Goal: Information Seeking & Learning: Learn about a topic

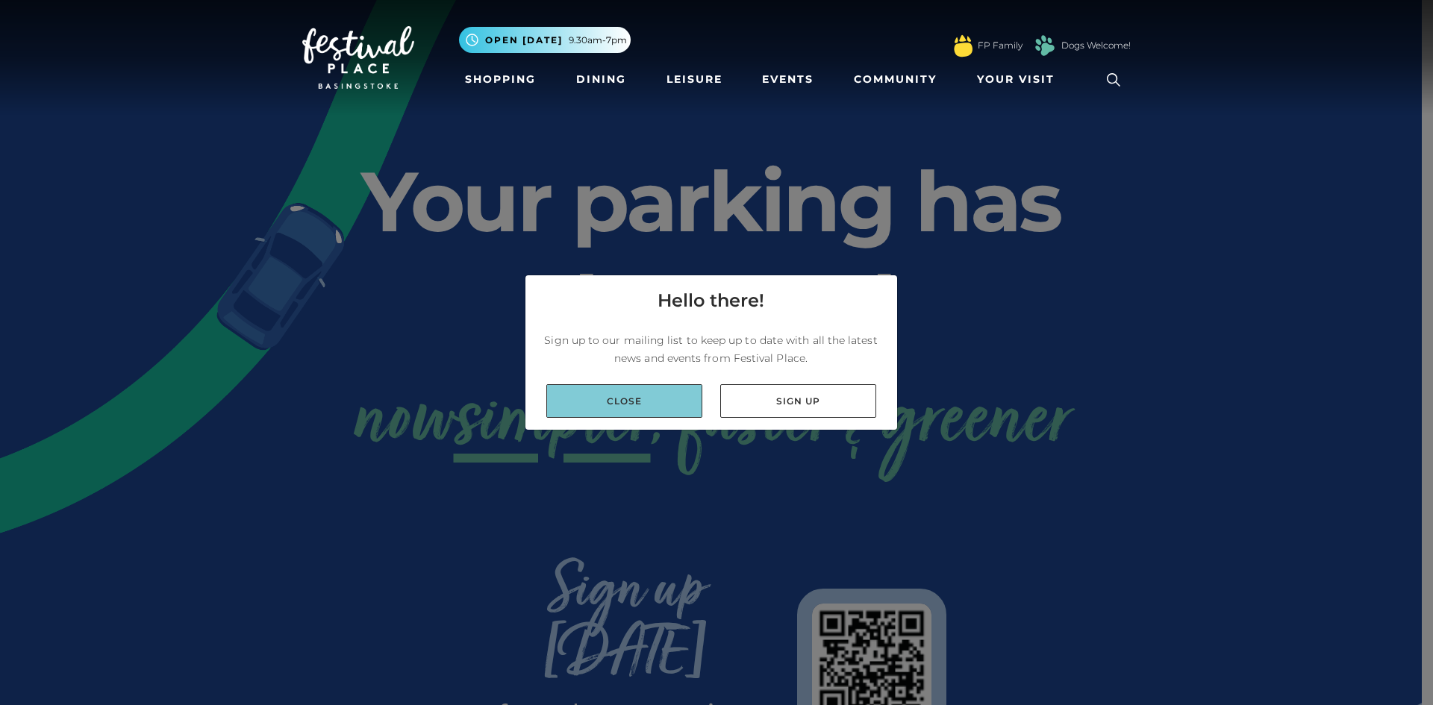
click at [696, 392] on link "Close" at bounding box center [624, 401] width 156 height 34
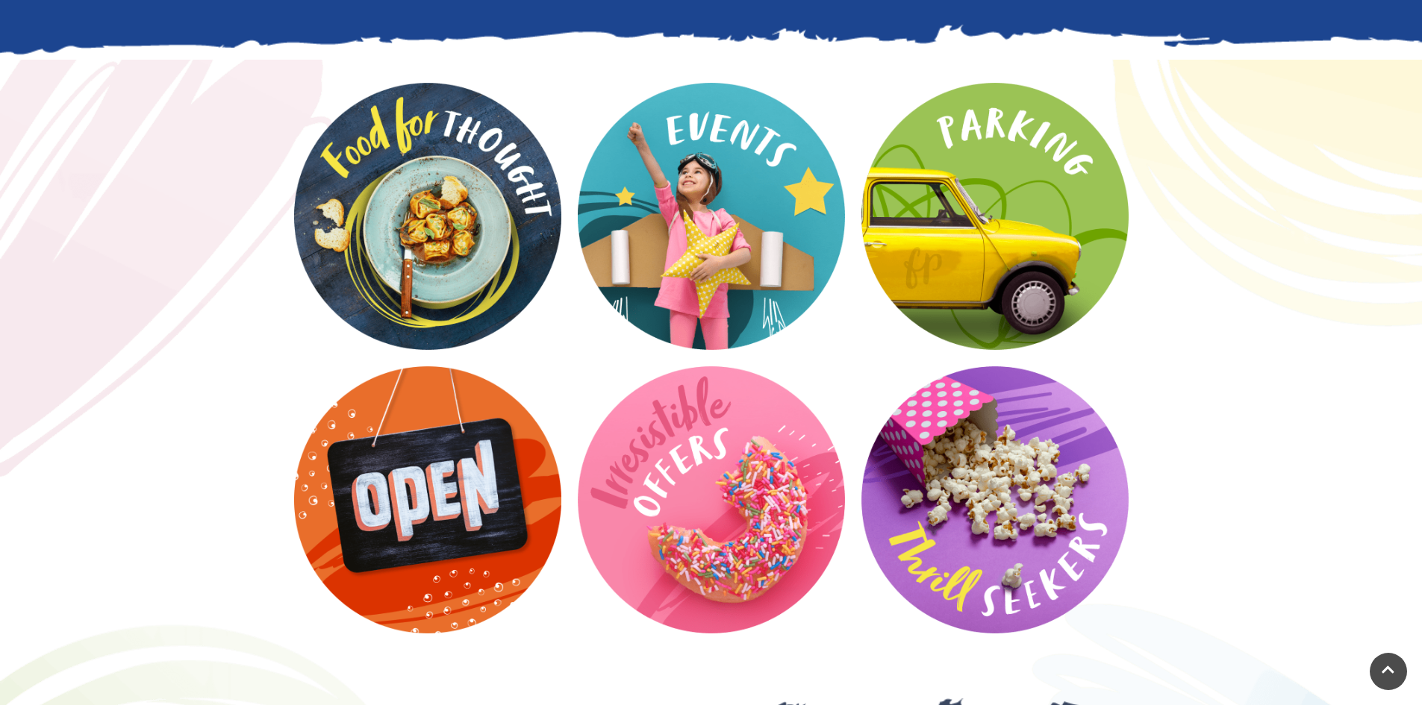
scroll to position [1941, 0]
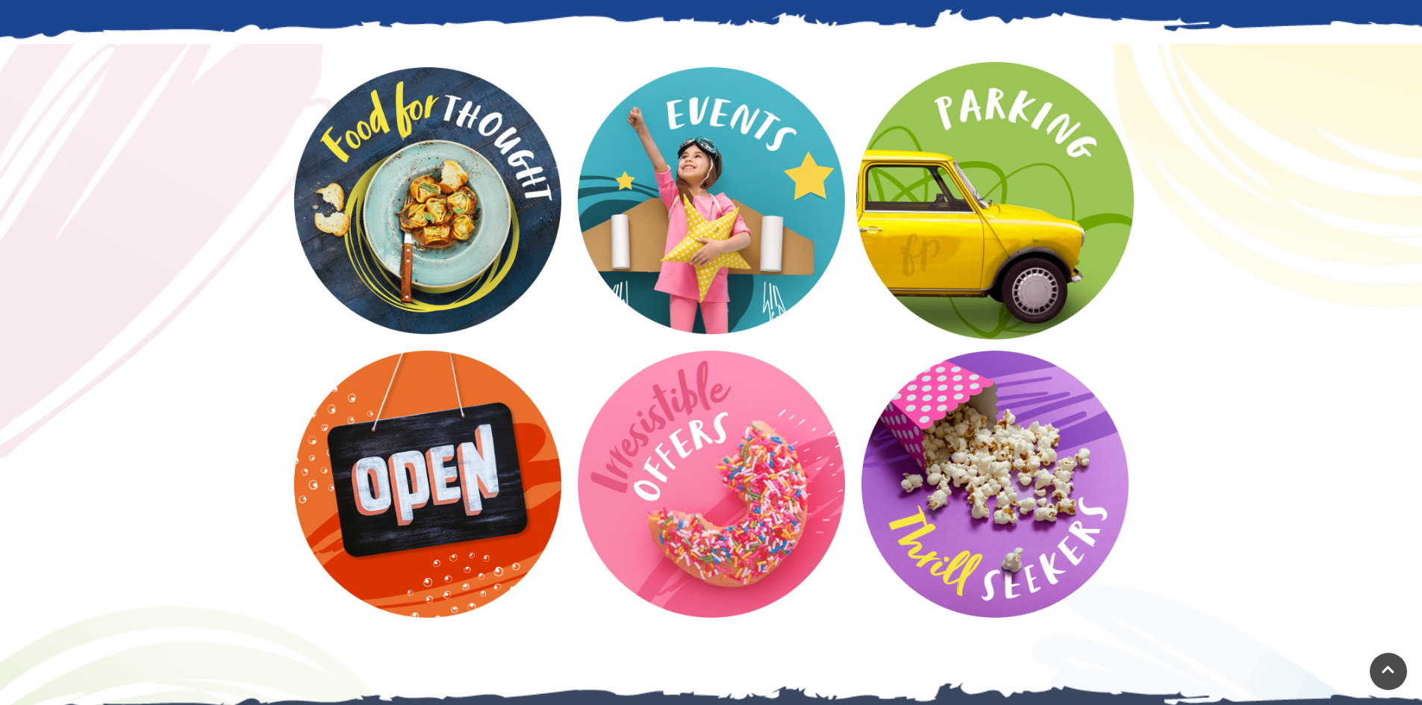
click at [1002, 127] on video at bounding box center [995, 201] width 278 height 278
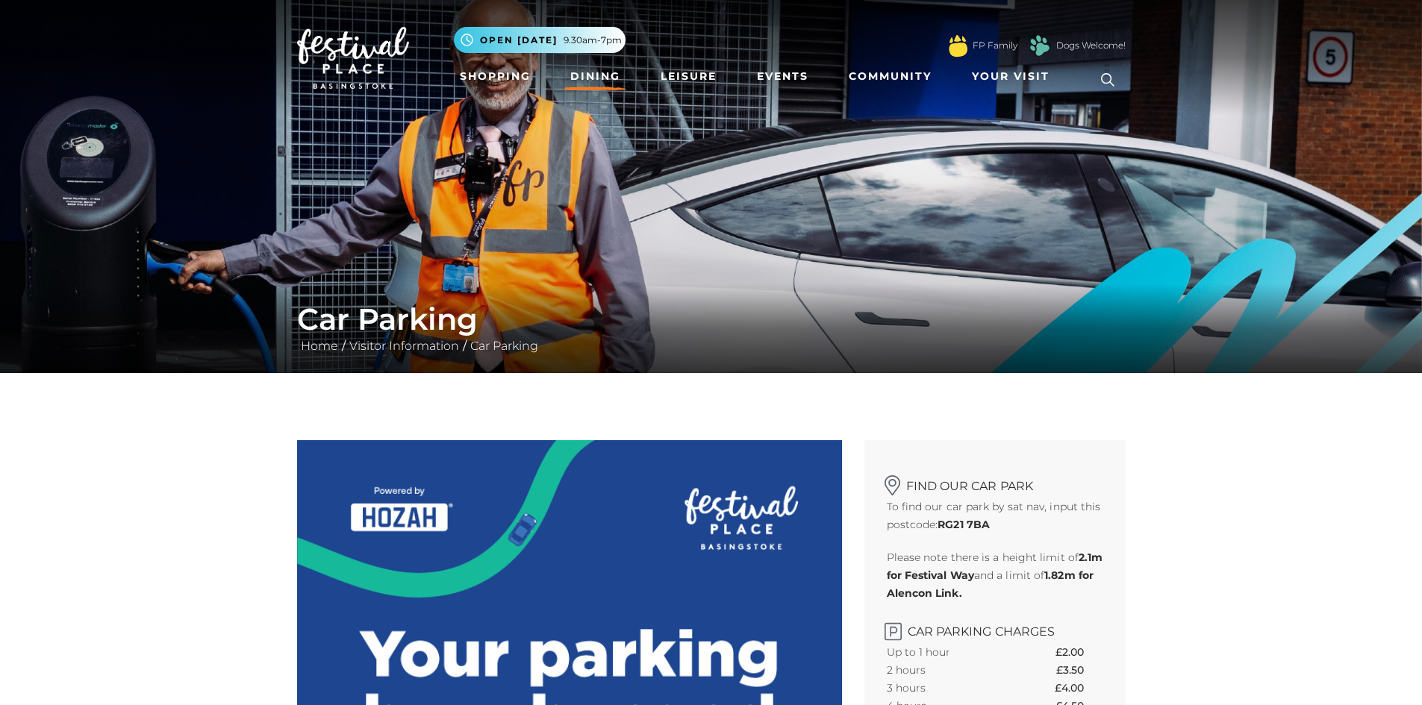
click at [597, 73] on link "Dining" at bounding box center [595, 77] width 62 height 28
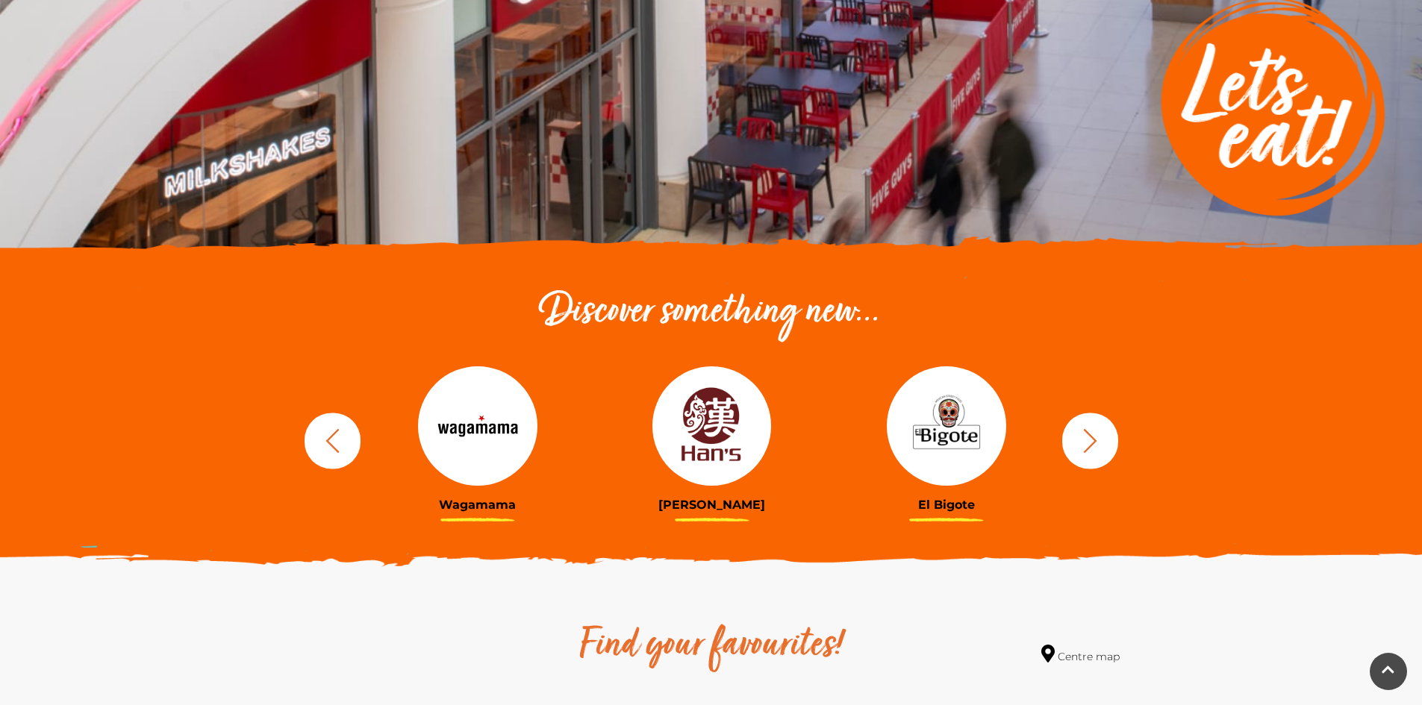
scroll to position [299, 0]
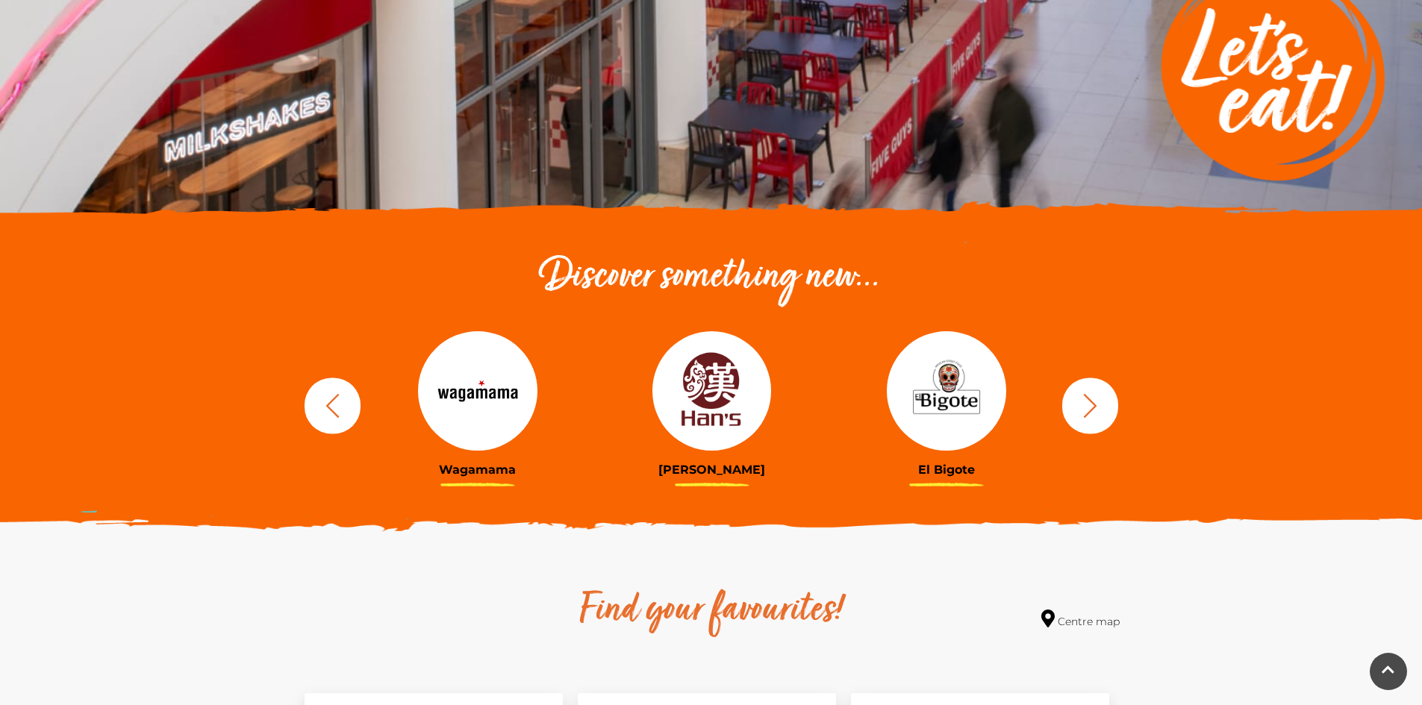
click at [1097, 405] on icon "button" at bounding box center [1090, 406] width 28 height 28
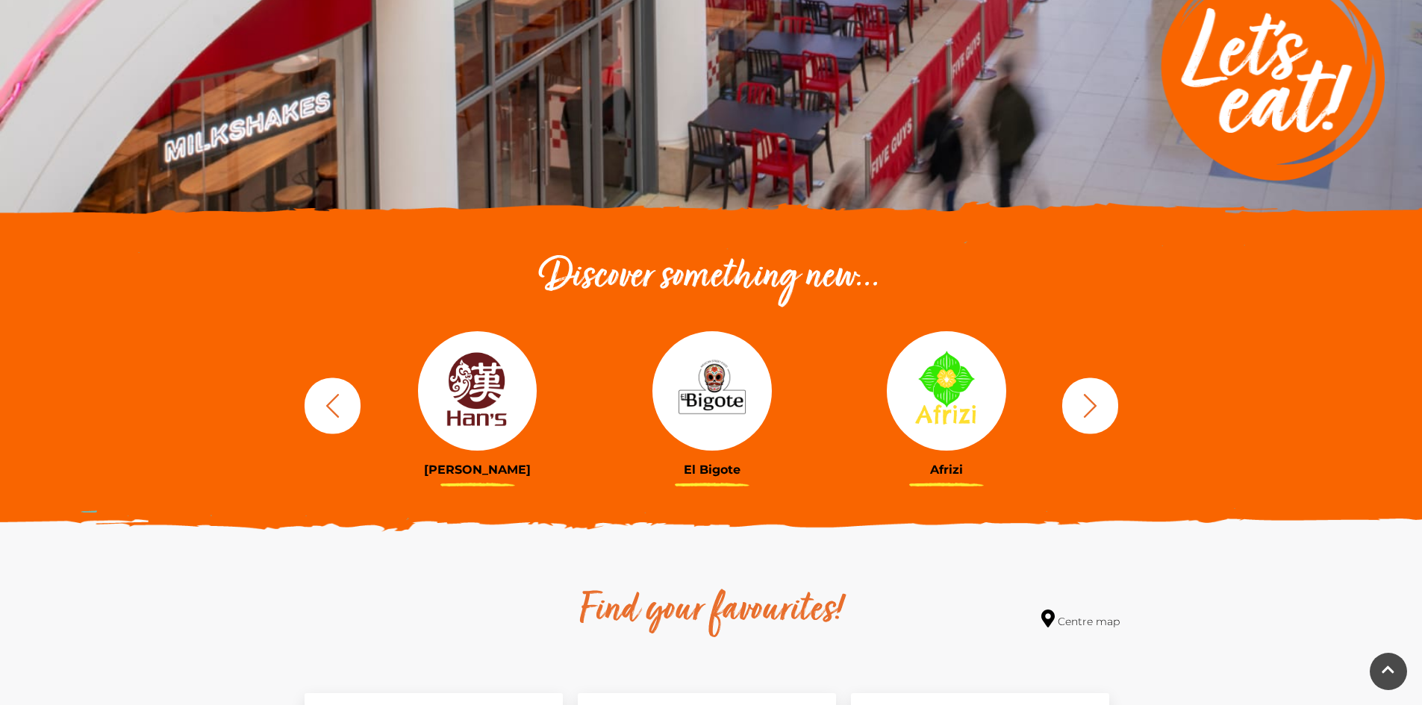
click at [1097, 405] on icon "button" at bounding box center [1090, 406] width 28 height 28
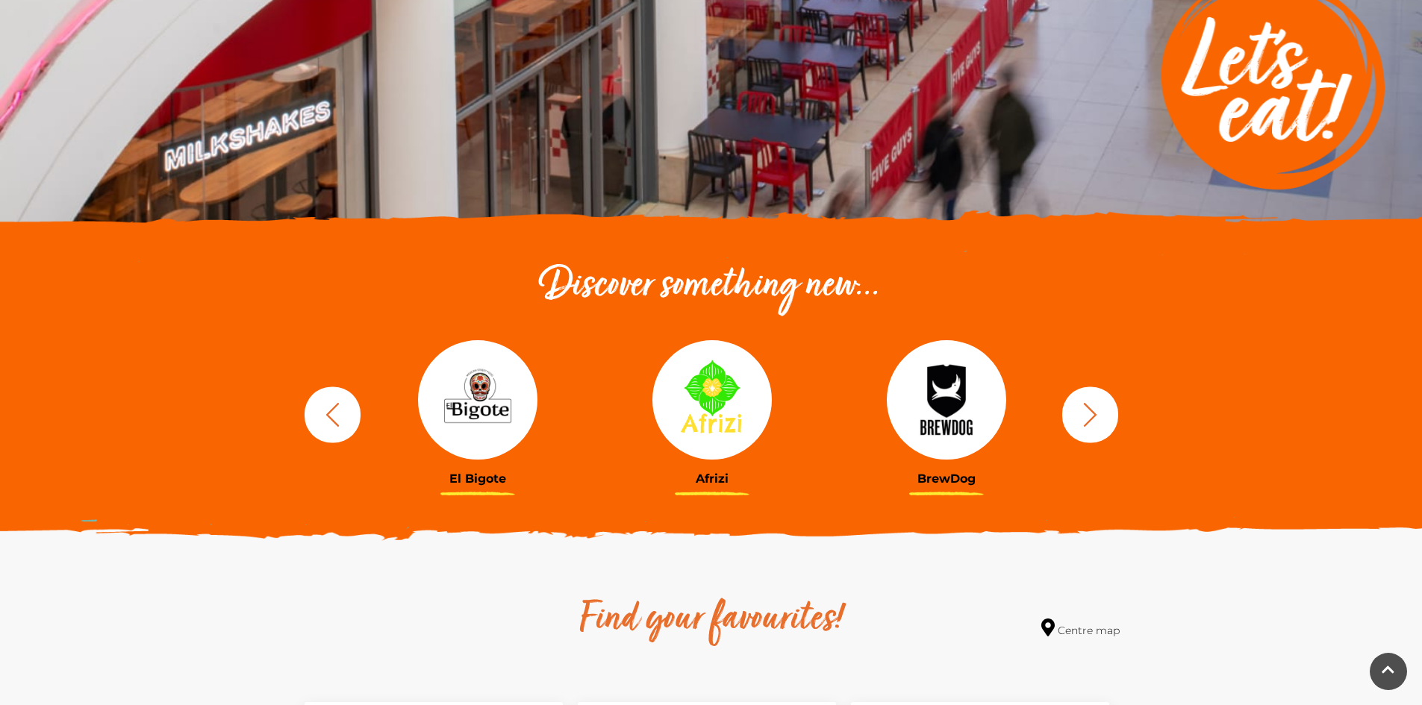
scroll to position [0, 0]
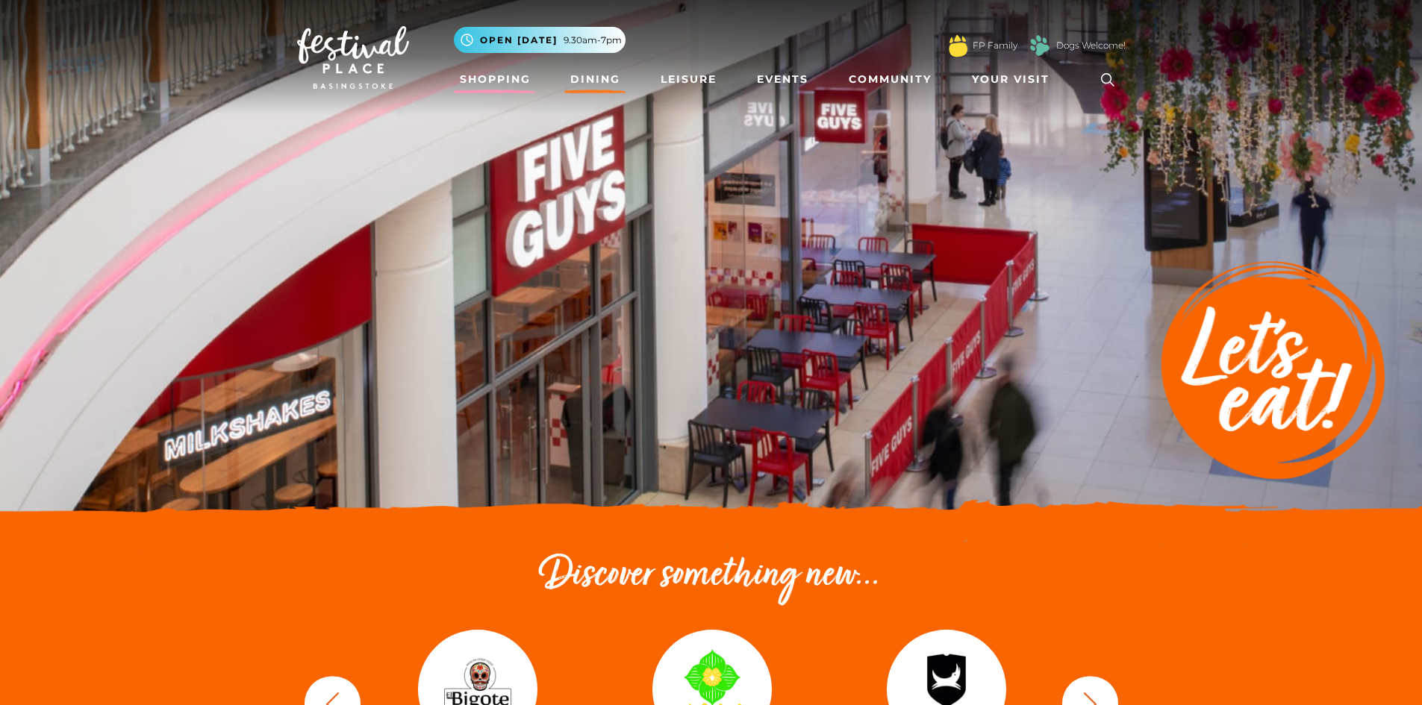
click at [493, 80] on link "Shopping" at bounding box center [495, 80] width 83 height 28
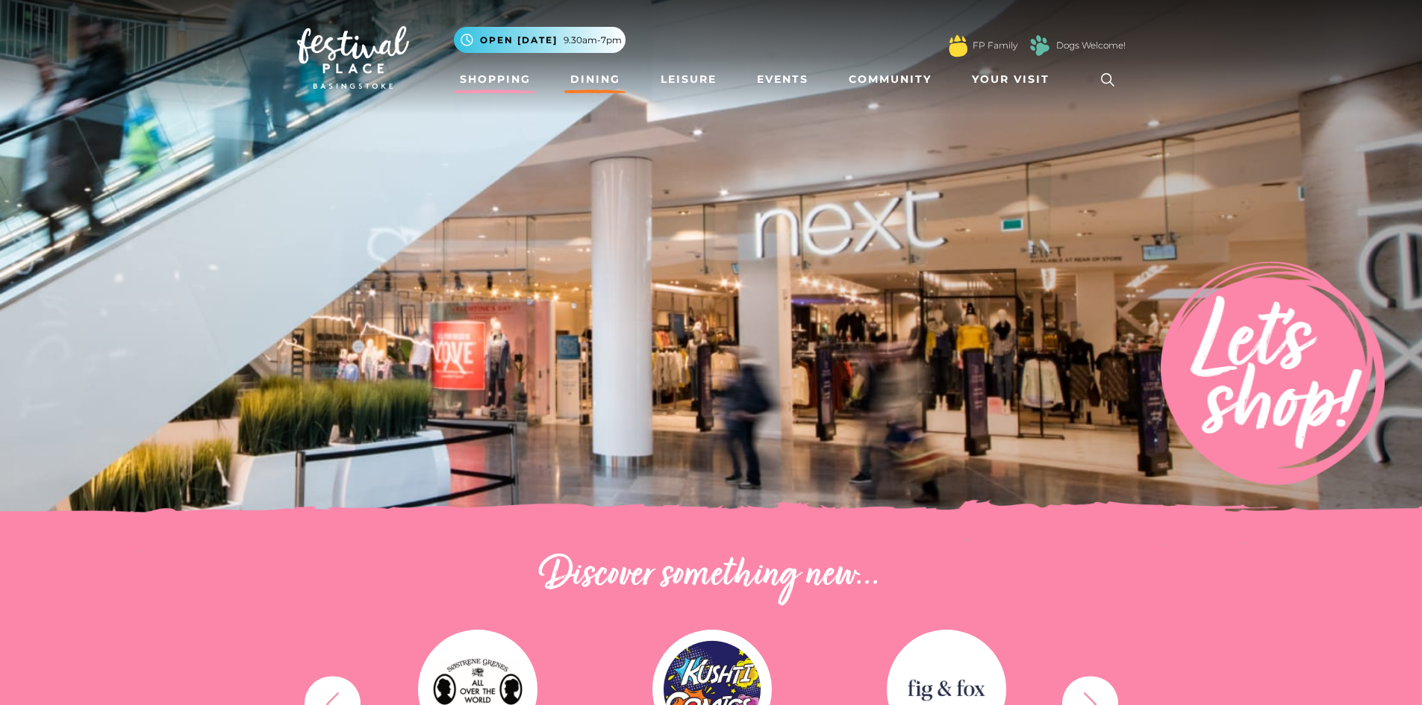
click at [607, 81] on link "Dining" at bounding box center [595, 80] width 62 height 28
click at [602, 78] on link "Dining" at bounding box center [595, 80] width 62 height 28
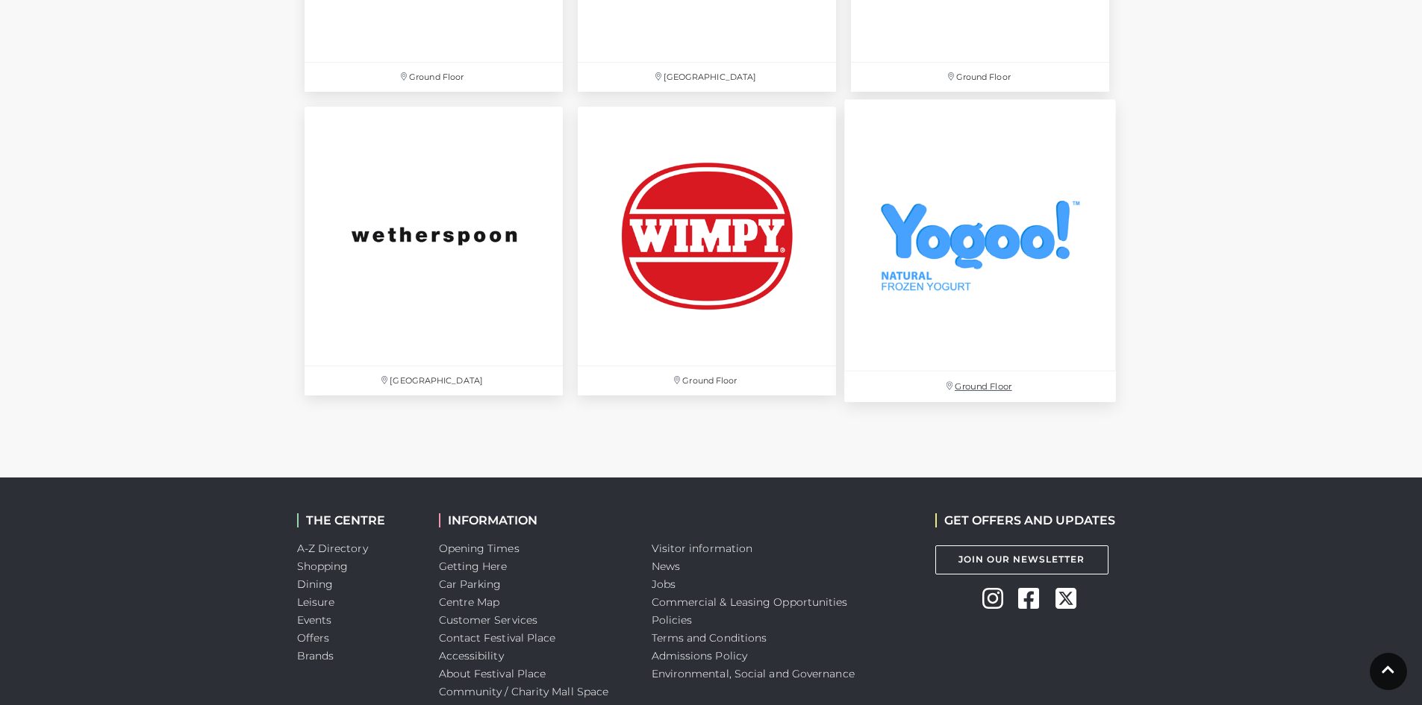
scroll to position [5151, 0]
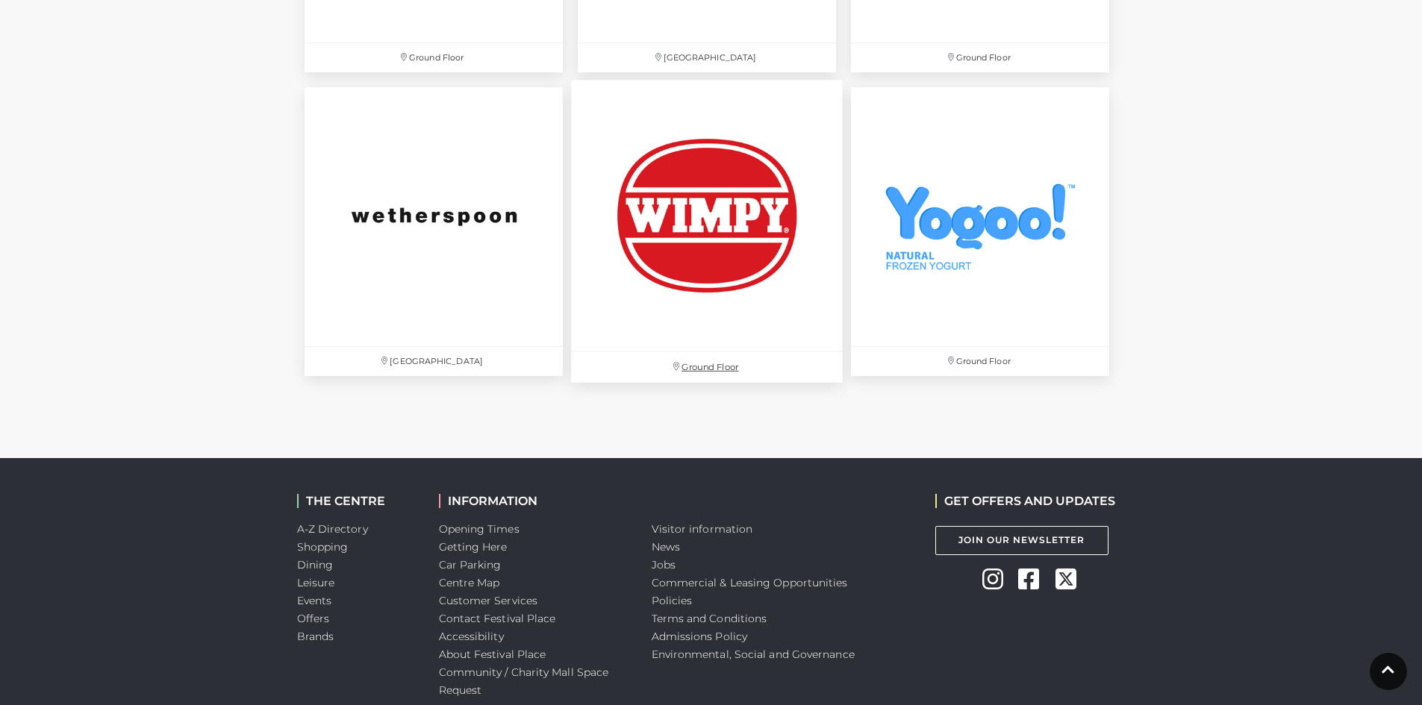
click at [699, 193] on img at bounding box center [707, 217] width 272 height 272
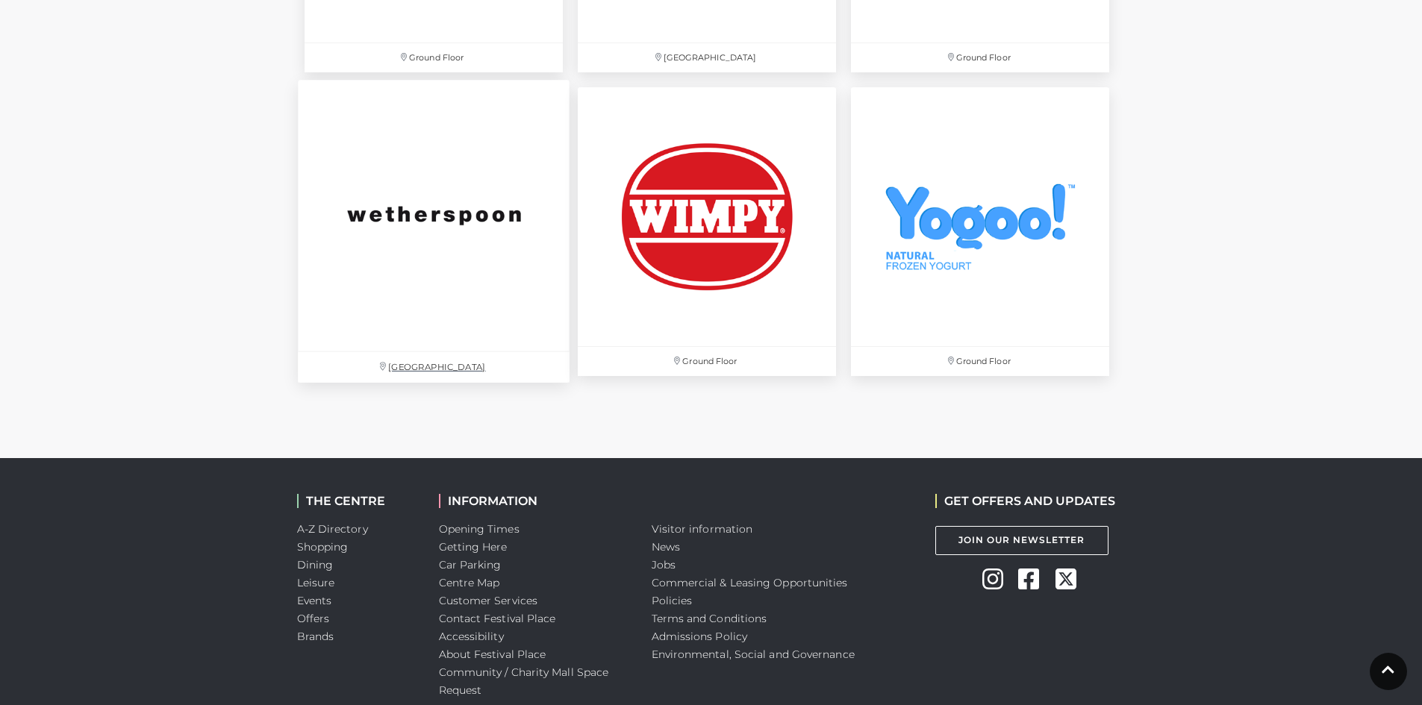
click at [444, 213] on img at bounding box center [434, 217] width 272 height 272
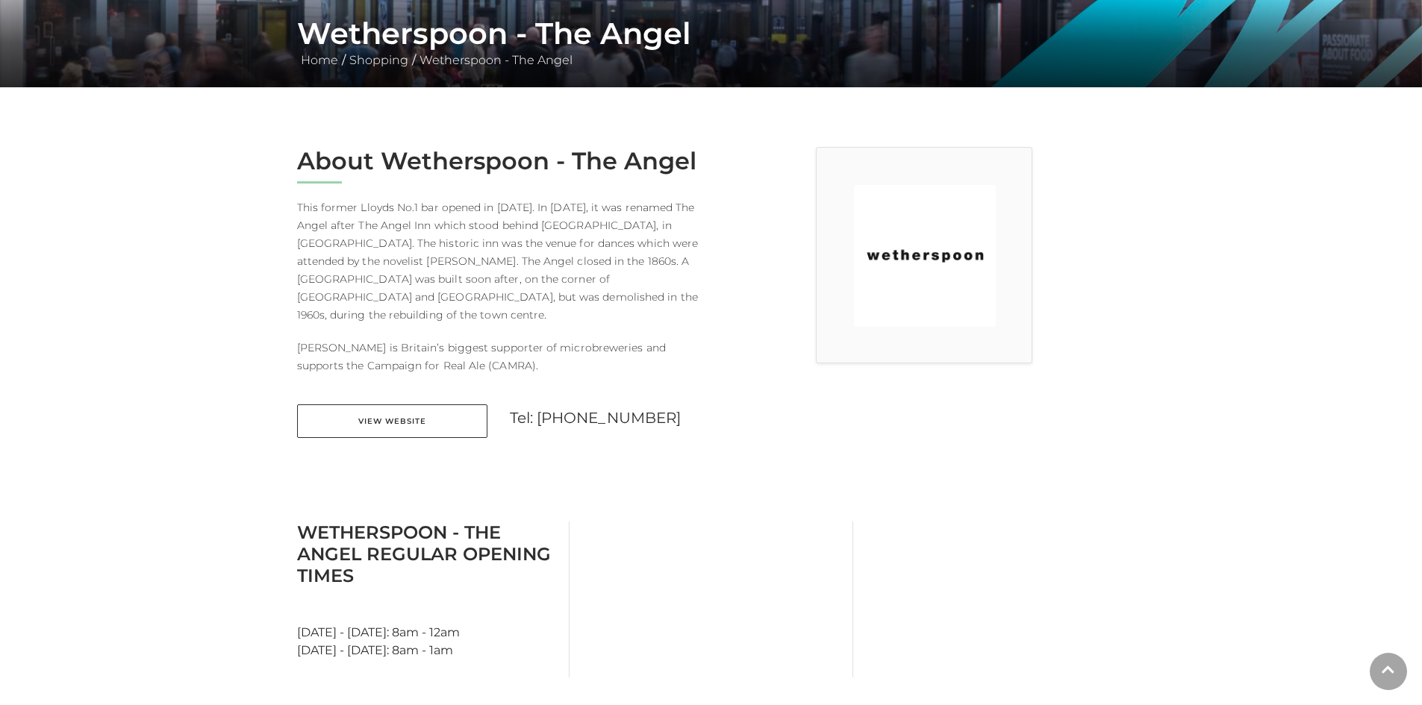
scroll to position [299, 0]
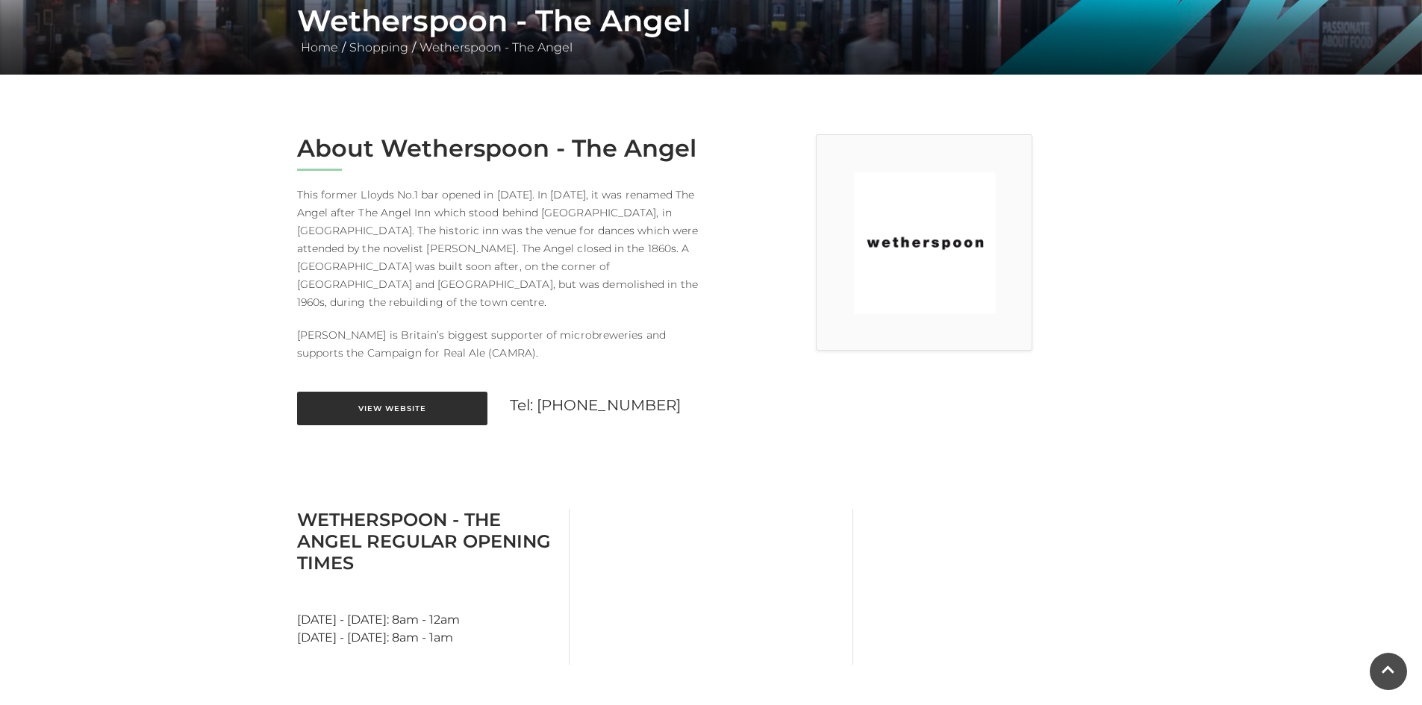
click at [388, 396] on link "View Website" at bounding box center [392, 409] width 190 height 34
